Goal: Ask a question

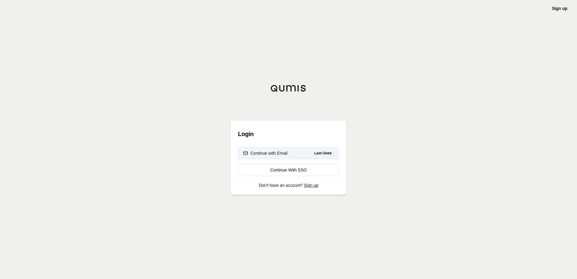
click at [259, 152] on div "Continue with Email" at bounding box center [265, 153] width 44 height 6
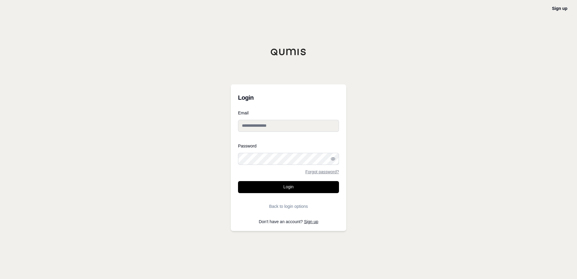
type input "**********"
click at [281, 185] on button "Login" at bounding box center [288, 187] width 101 height 12
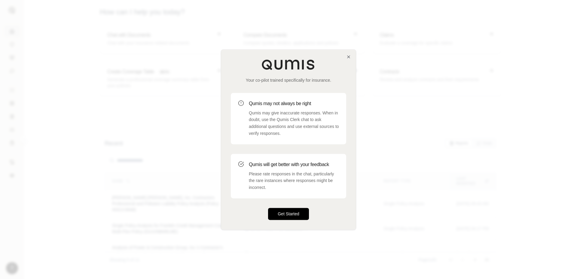
click at [296, 209] on button "Get Started" at bounding box center [288, 214] width 41 height 12
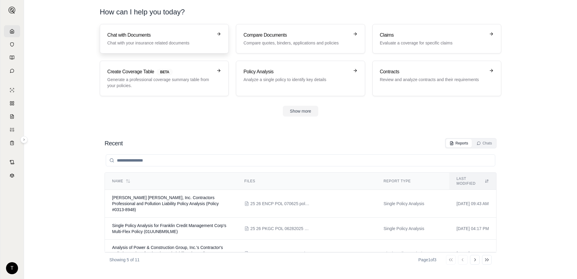
click at [130, 37] on h3 "Chat with Documents" at bounding box center [160, 35] width 106 height 7
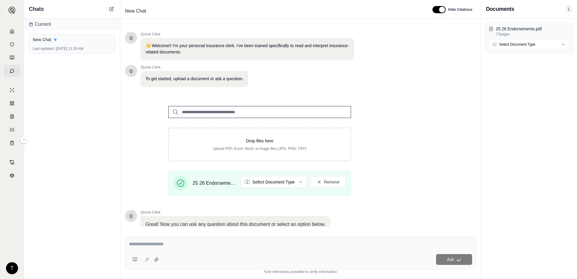
scroll to position [45, 0]
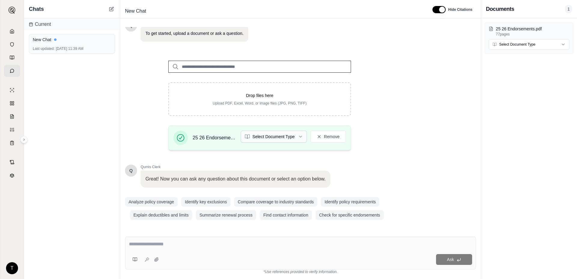
click at [270, 138] on html "T Chats Current New Chat Last updated: [DATE] 11:39 AM New Chat Hide Citations …" at bounding box center [288, 139] width 577 height 279
click at [174, 243] on textarea at bounding box center [300, 244] width 343 height 7
type textarea "**********"
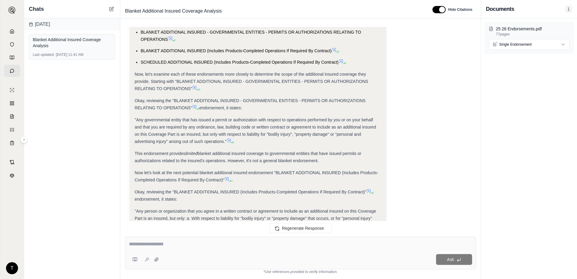
scroll to position [243, 0]
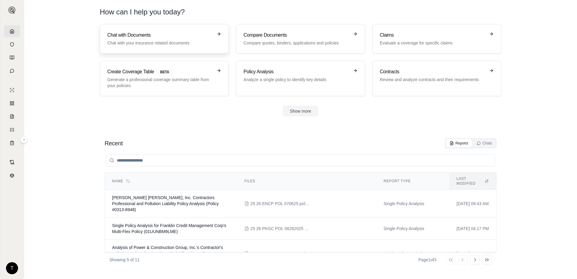
click at [122, 40] on div "Chat with Documents Chat with your insurance related documents" at bounding box center [160, 39] width 106 height 14
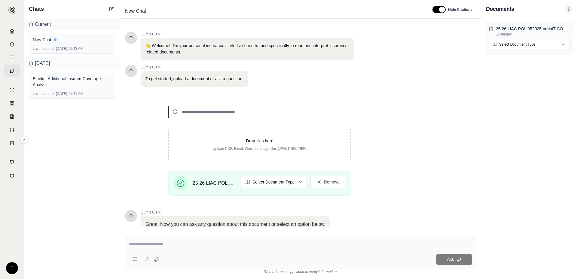
scroll to position [45, 0]
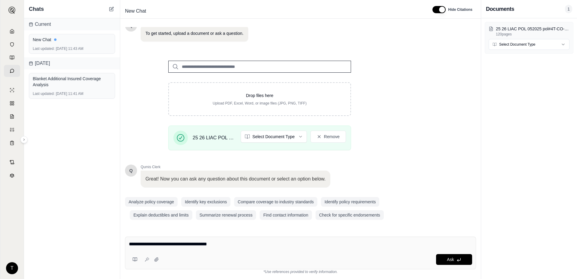
type textarea "**********"
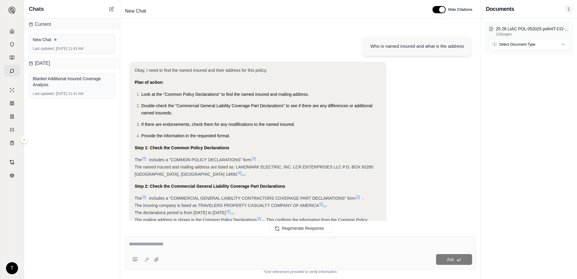
scroll to position [211, 0]
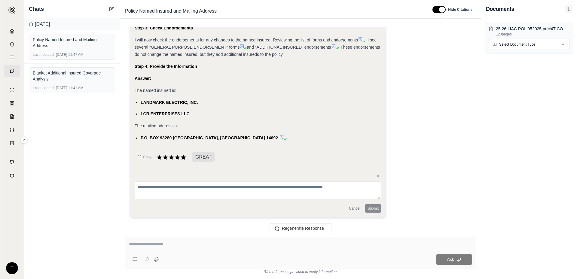
click at [182, 158] on icon at bounding box center [183, 157] width 5 height 5
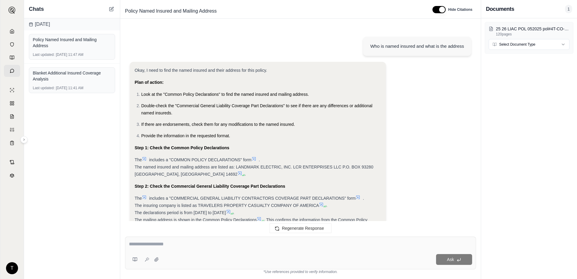
scroll to position [162, 0]
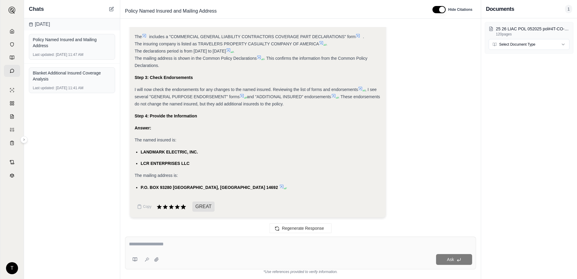
click at [184, 207] on icon at bounding box center [183, 206] width 5 height 5
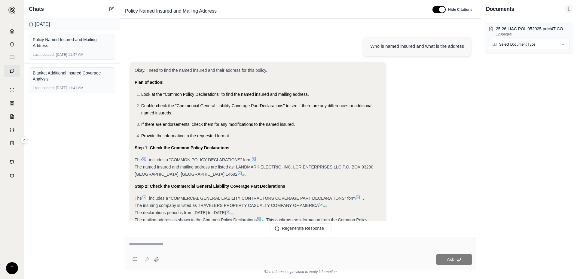
scroll to position [211, 0]
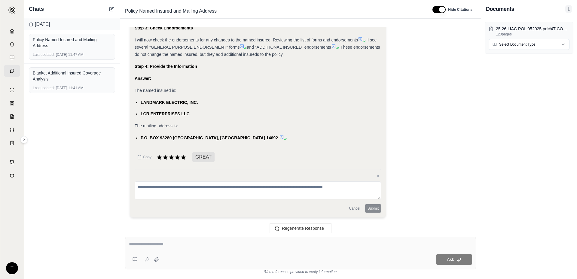
click at [372, 208] on div "Cancel Submit" at bounding box center [258, 208] width 247 height 8
click at [188, 260] on div "Ask" at bounding box center [316, 259] width 311 height 11
click at [167, 254] on div "Ask" at bounding box center [300, 260] width 343 height 12
click at [190, 187] on textarea at bounding box center [258, 191] width 247 height 18
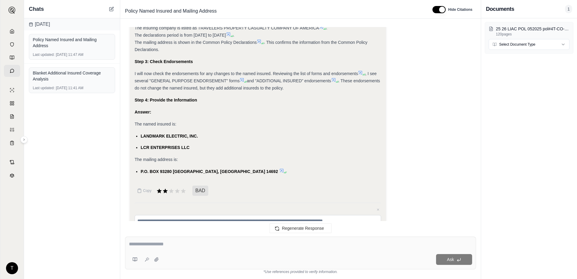
scroll to position [181, 0]
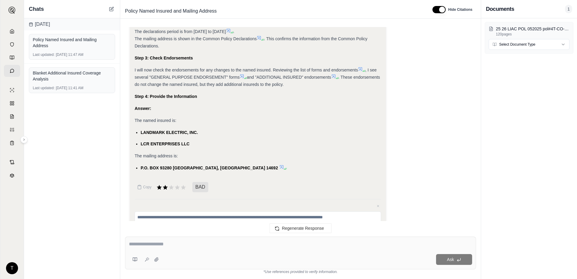
click at [218, 248] on div at bounding box center [300, 245] width 343 height 9
click at [167, 243] on textarea at bounding box center [300, 244] width 343 height 7
type textarea "**********"
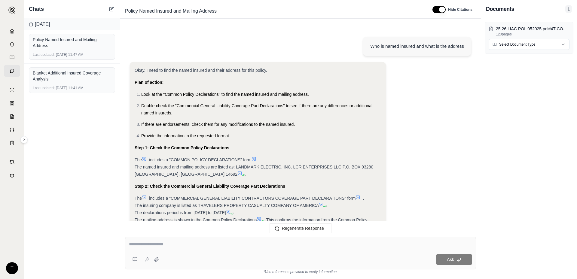
scroll to position [532, 0]
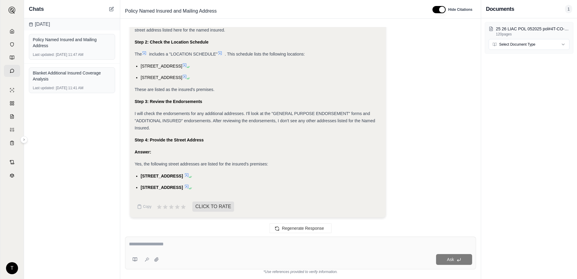
click at [135, 247] on textarea at bounding box center [300, 244] width 343 height 7
type textarea "**********"
click at [225, 210] on span "CLICK TO RATE" at bounding box center [213, 207] width 42 height 10
click at [222, 208] on span "CLICK TO RATE" at bounding box center [213, 207] width 42 height 10
click at [209, 209] on span "CLICK TO RATE" at bounding box center [213, 207] width 42 height 10
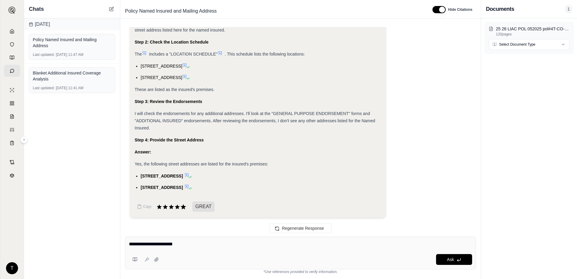
click at [182, 208] on icon at bounding box center [183, 206] width 5 height 5
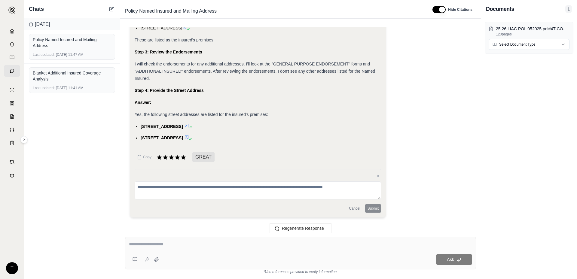
click at [374, 207] on div "Cancel Submit" at bounding box center [258, 208] width 247 height 8
click at [135, 241] on textarea at bounding box center [300, 244] width 343 height 7
type textarea "**********"
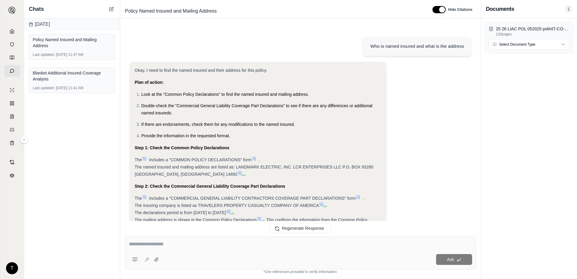
scroll to position [861, 0]
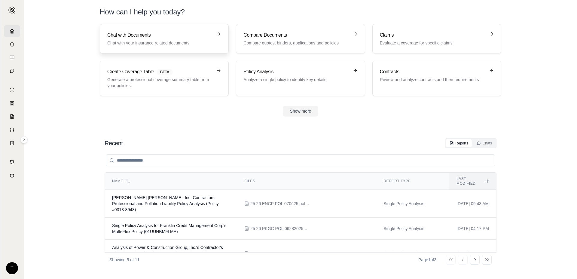
click at [129, 42] on p "Chat with your insurance related documents" at bounding box center [160, 43] width 106 height 6
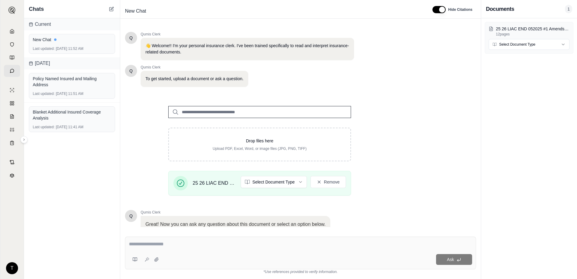
scroll to position [45, 0]
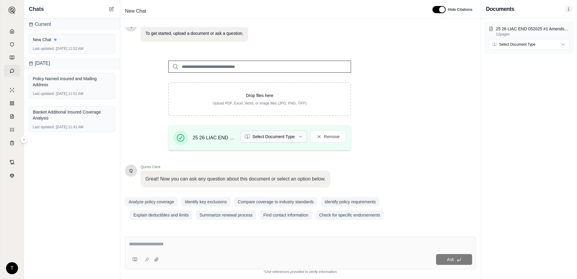
click at [266, 136] on html "T Chats Current New Chat Last updated: [DATE] 11:52 AM [DATE] Policy Named Insu…" at bounding box center [288, 139] width 577 height 279
type textarea "**********"
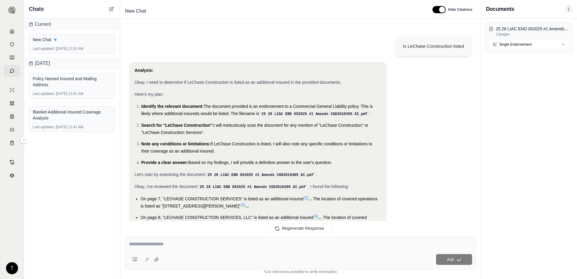
scroll to position [144, 0]
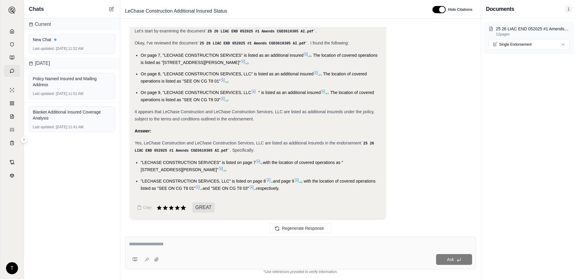
click at [185, 206] on icon at bounding box center [183, 208] width 7 height 7
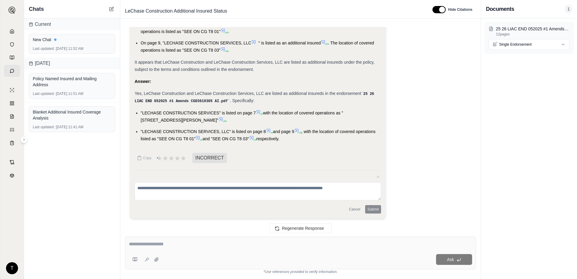
scroll to position [0, 0]
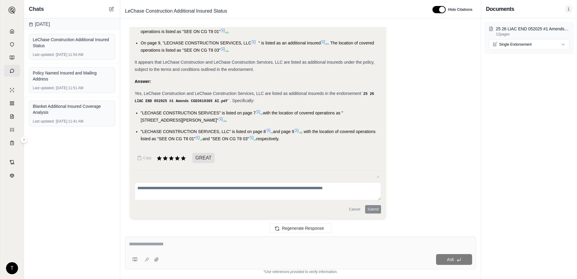
click at [372, 208] on div "Cancel Submit" at bounding box center [258, 209] width 247 height 8
